Goal: Transaction & Acquisition: Purchase product/service

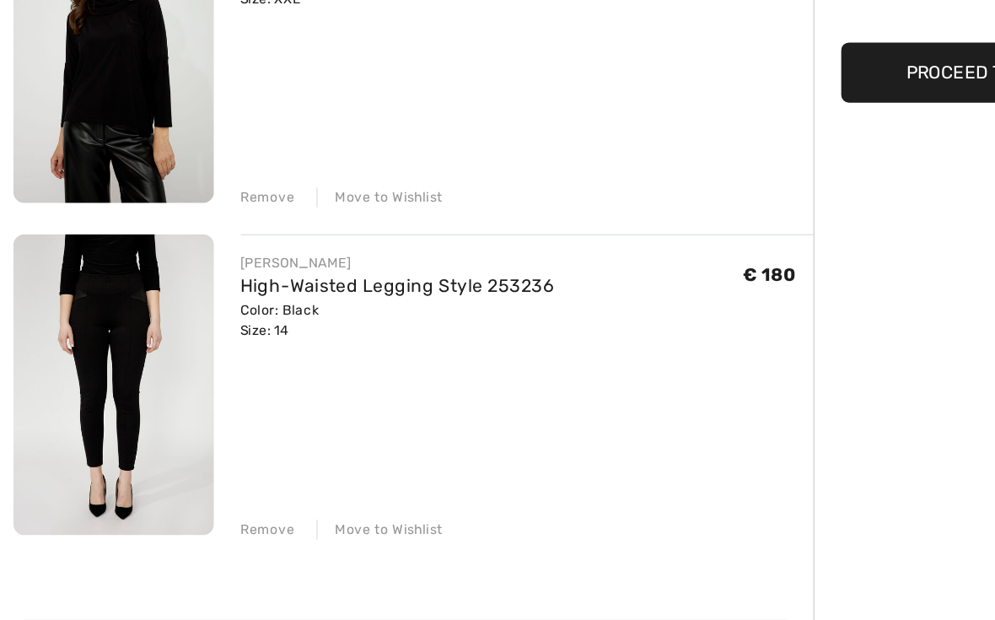
scroll to position [213, 0]
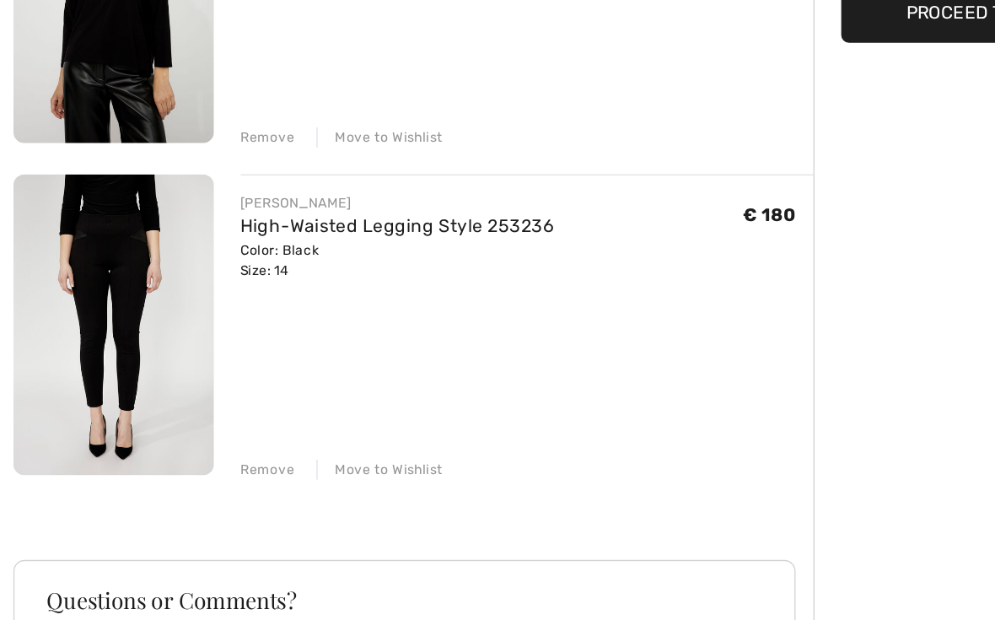
click at [207, 475] on div "Remove" at bounding box center [202, 482] width 41 height 15
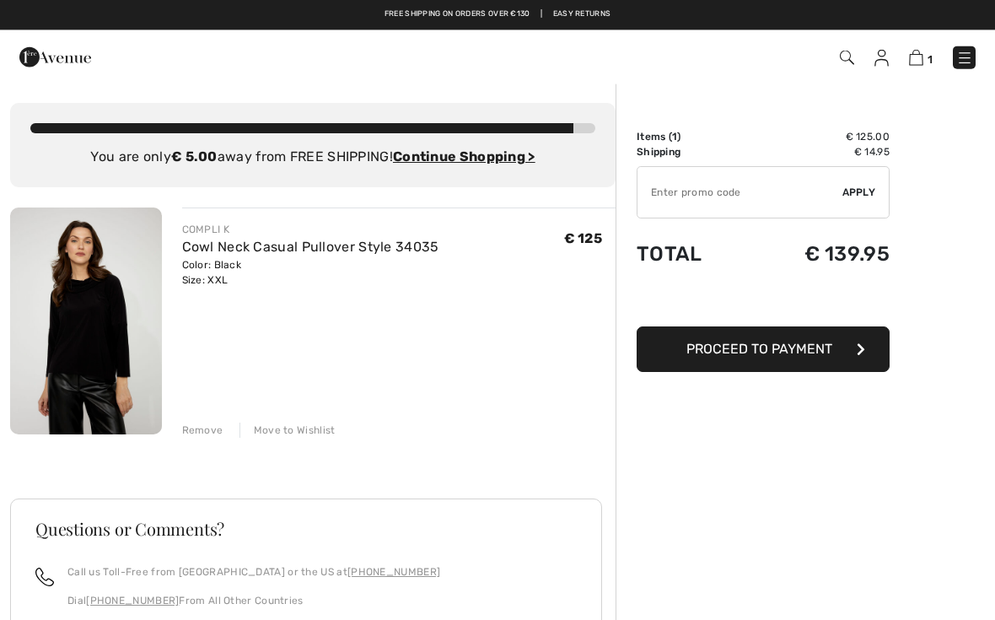
scroll to position [36, 0]
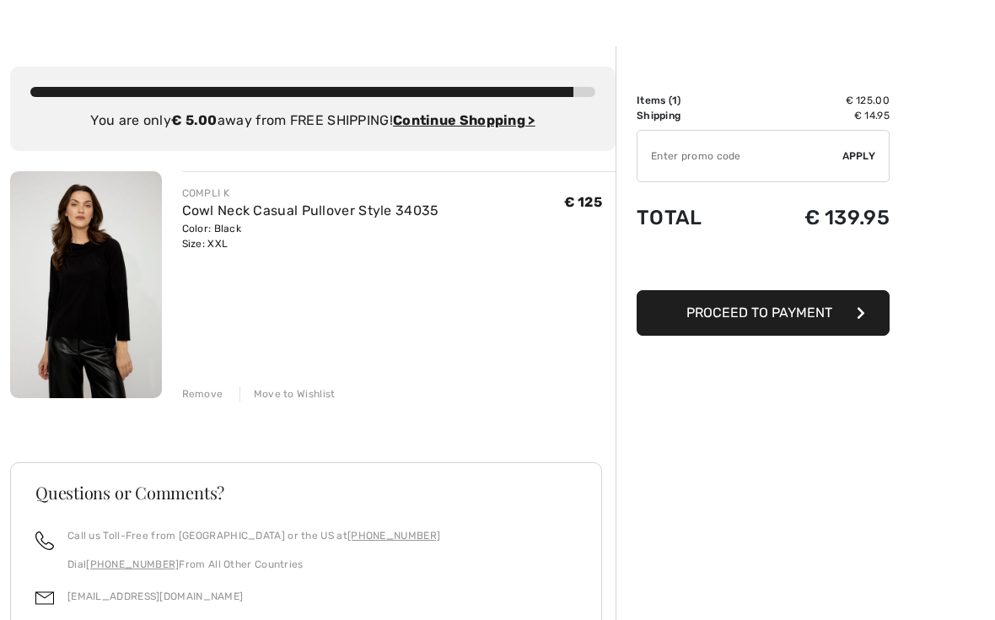
click at [95, 300] on img at bounding box center [86, 284] width 152 height 227
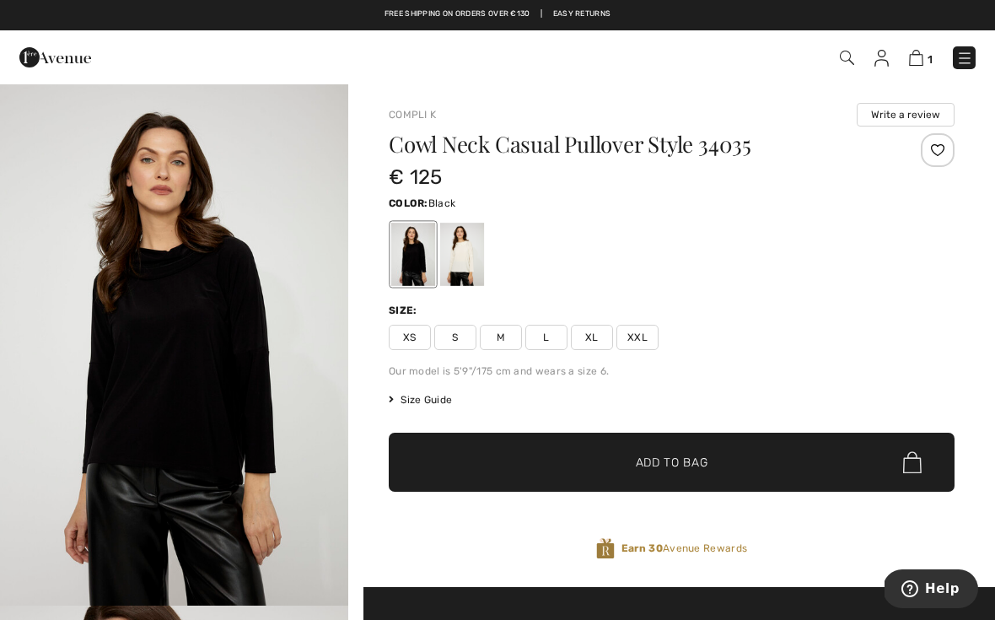
click at [460, 268] on div at bounding box center [462, 254] width 44 height 63
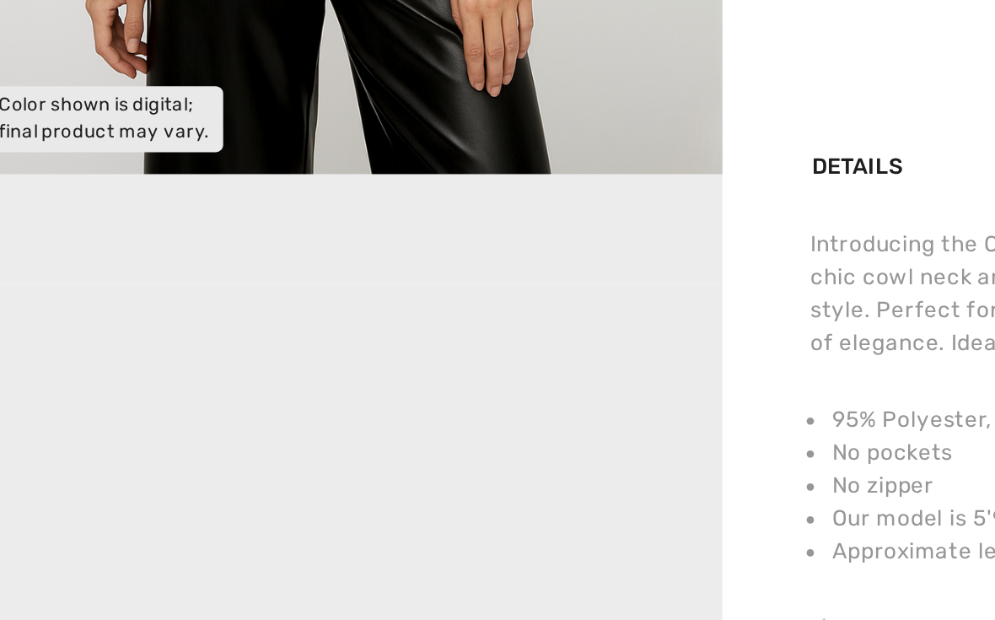
click at [389, 364] on div "Introducing the Compli K pullover, designed for both casual and office settings…" at bounding box center [672, 394] width 566 height 61
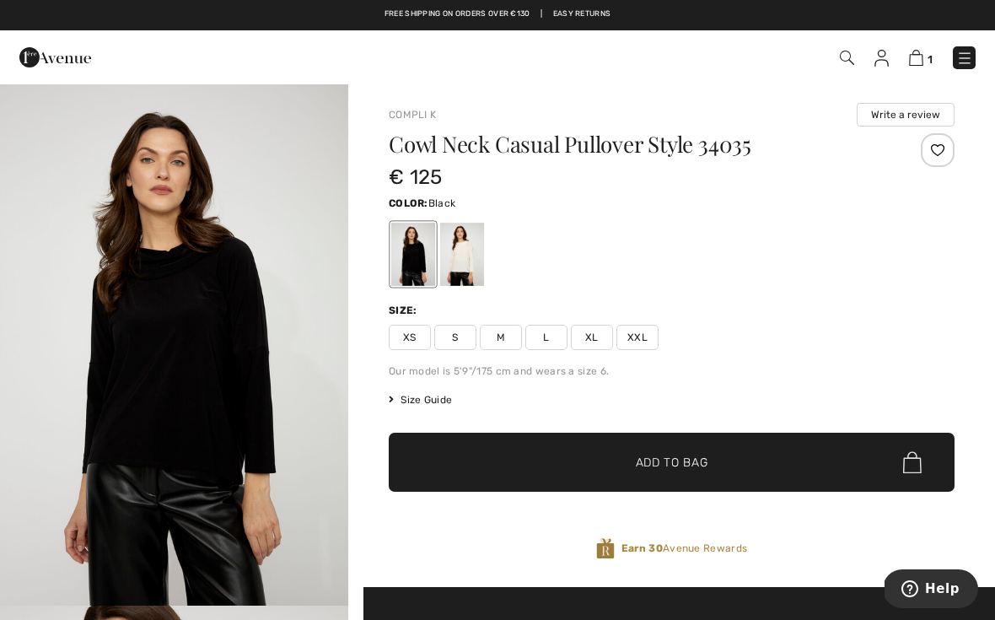
click at [922, 63] on img at bounding box center [916, 58] width 14 height 16
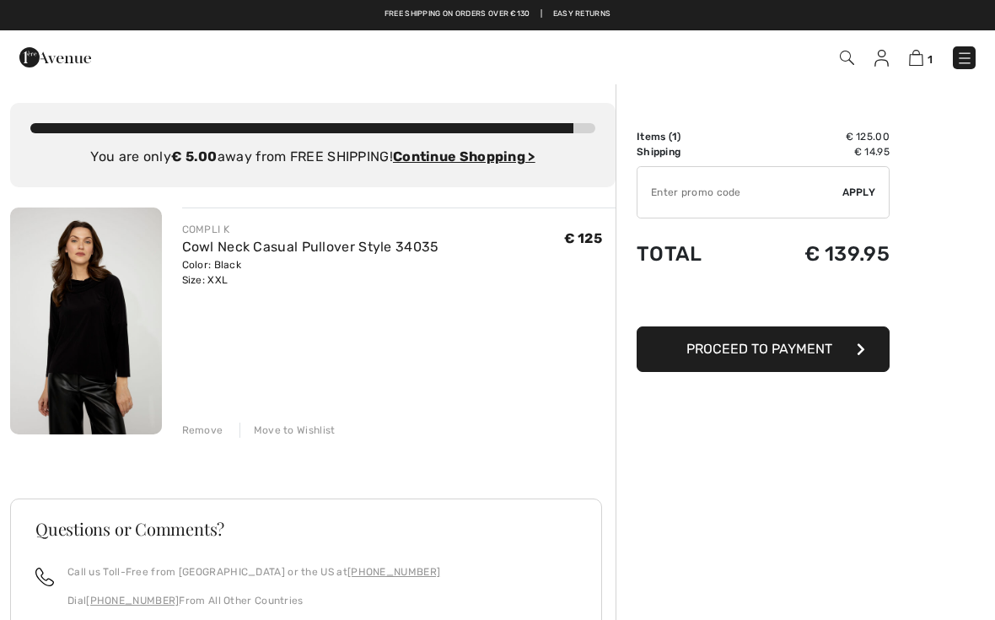
click at [189, 423] on div "Remove" at bounding box center [202, 430] width 41 height 15
